Goal: Transaction & Acquisition: Purchase product/service

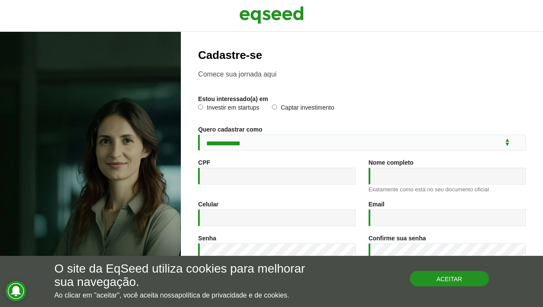
click at [431, 279] on button "Aceitar" at bounding box center [449, 277] width 79 height 15
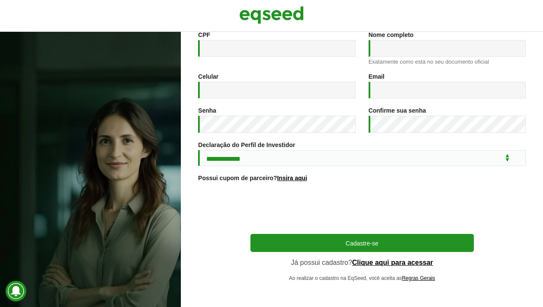
scroll to position [131, 0]
click at [367, 262] on link "Clique aqui para acessar" at bounding box center [392, 262] width 81 height 7
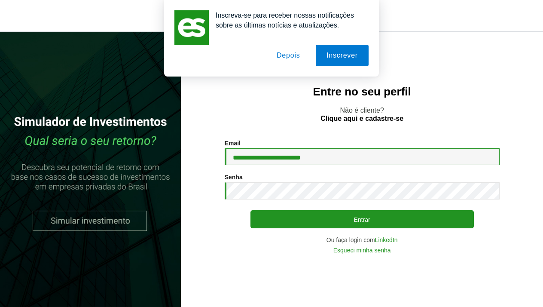
type input "**********"
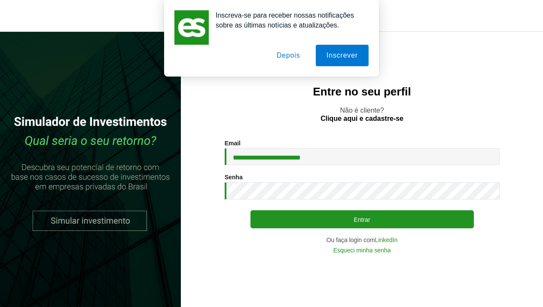
click at [288, 57] on button "Depois" at bounding box center [288, 55] width 45 height 21
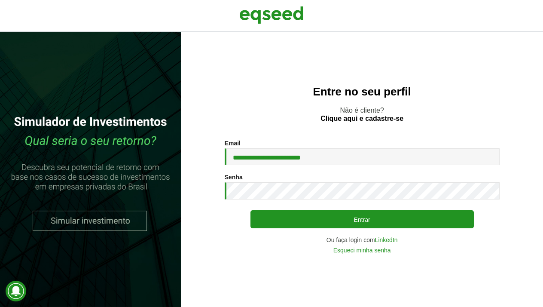
click at [221, 271] on div "**********" at bounding box center [362, 169] width 362 height 275
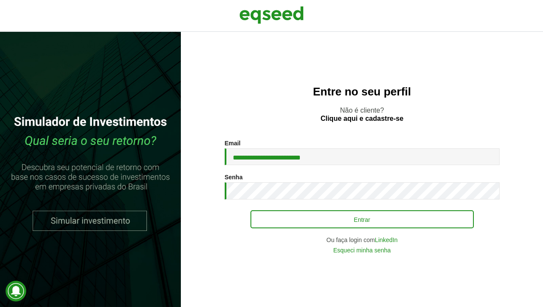
click at [299, 221] on button "Entrar" at bounding box center [361, 219] width 223 height 18
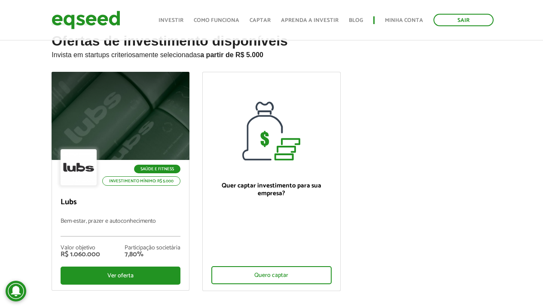
scroll to position [24, 0]
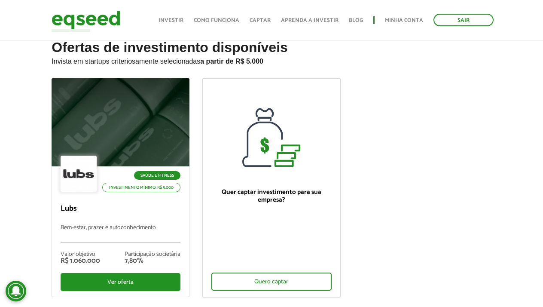
click at [213, 21] on link "Como funciona" at bounding box center [217, 21] width 46 height 6
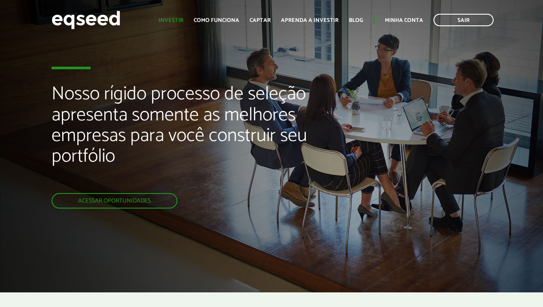
click at [169, 21] on link "Investir" at bounding box center [170, 21] width 25 height 6
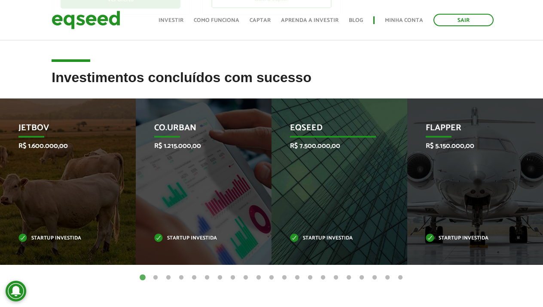
scroll to position [304, 0]
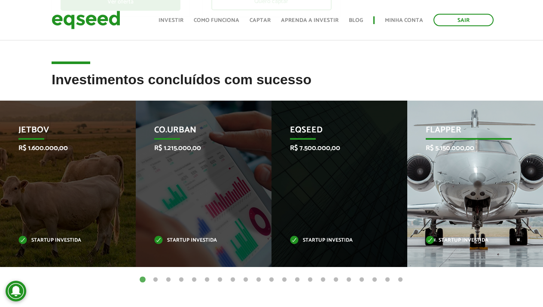
click at [488, 178] on div "Flapper R$ 5.150.000,00 Startup investida" at bounding box center [468, 183] width 123 height 166
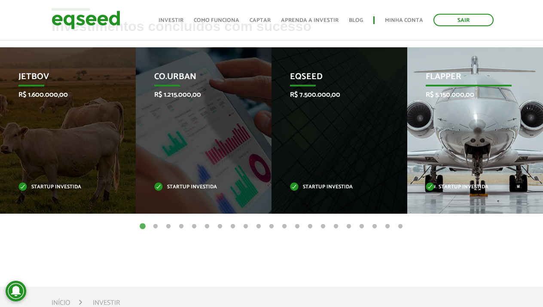
scroll to position [358, 0]
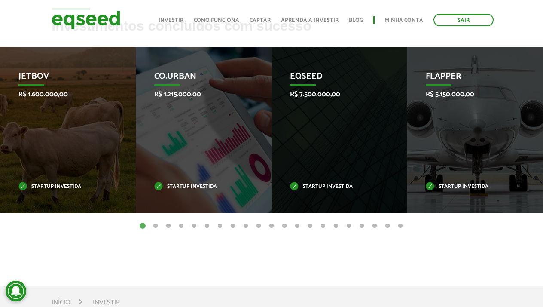
click at [156, 224] on button "2" at bounding box center [155, 226] width 9 height 9
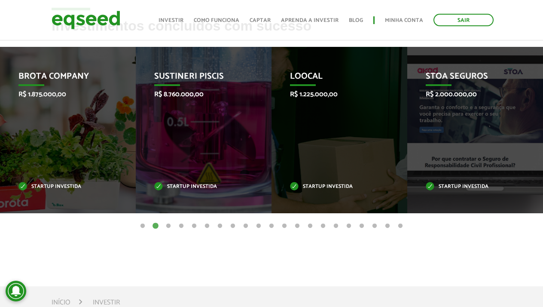
click at [170, 225] on button "3" at bounding box center [168, 226] width 9 height 9
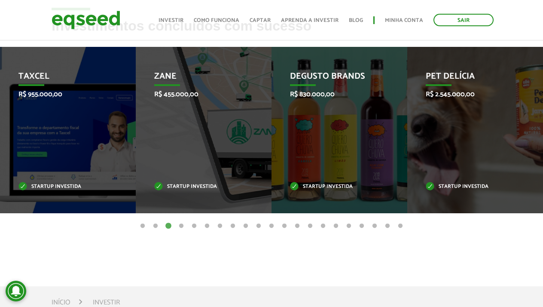
click at [181, 225] on button "4" at bounding box center [181, 226] width 9 height 9
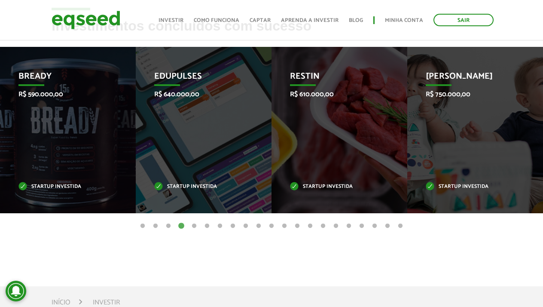
click at [194, 225] on button "5" at bounding box center [194, 226] width 9 height 9
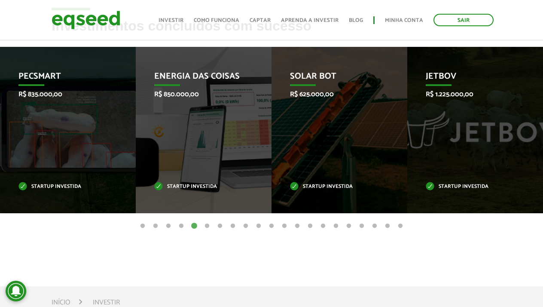
click at [207, 226] on button "6" at bounding box center [207, 226] width 9 height 9
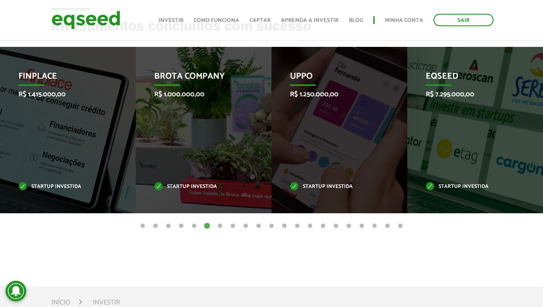
click at [218, 227] on button "7" at bounding box center [220, 226] width 9 height 9
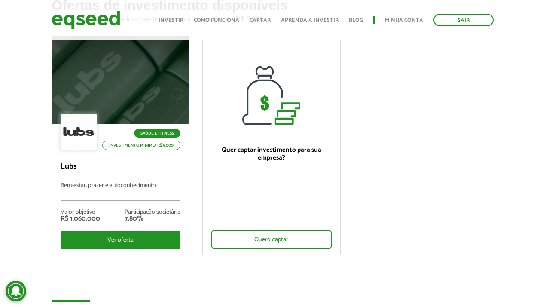
scroll to position [66, 0]
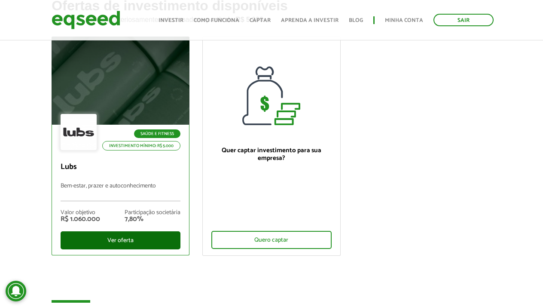
click at [122, 238] on div "Ver oferta" at bounding box center [121, 240] width 120 height 18
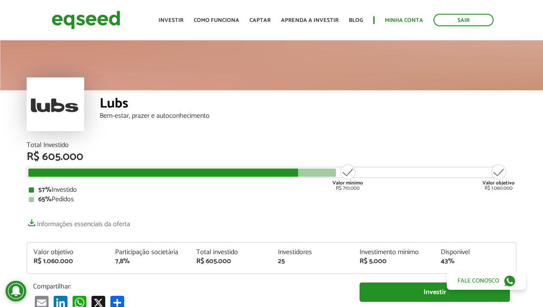
click at [398, 20] on link "Minha conta" at bounding box center [404, 21] width 38 height 6
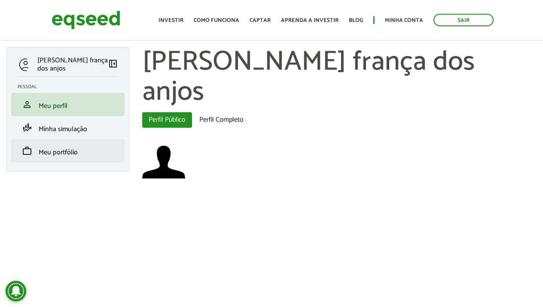
click at [85, 152] on link "work Meu portfólio" at bounding box center [68, 151] width 100 height 10
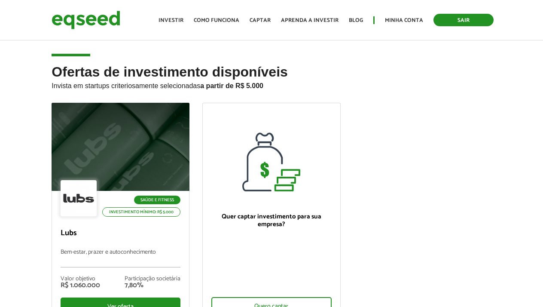
click at [469, 24] on link "Sair" at bounding box center [463, 20] width 60 height 12
